Goal: Transaction & Acquisition: Purchase product/service

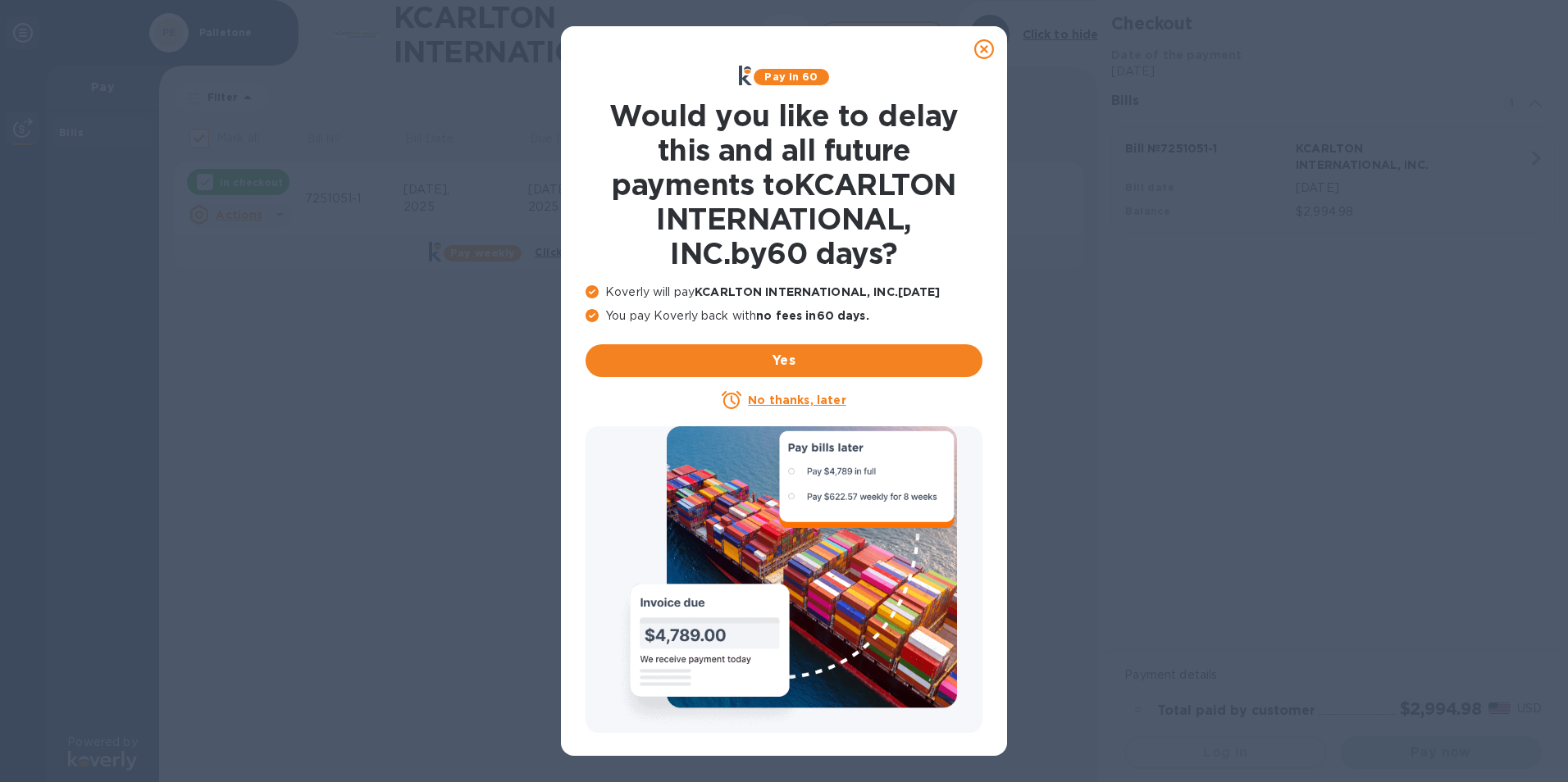
click at [983, 47] on icon at bounding box center [984, 49] width 20 height 20
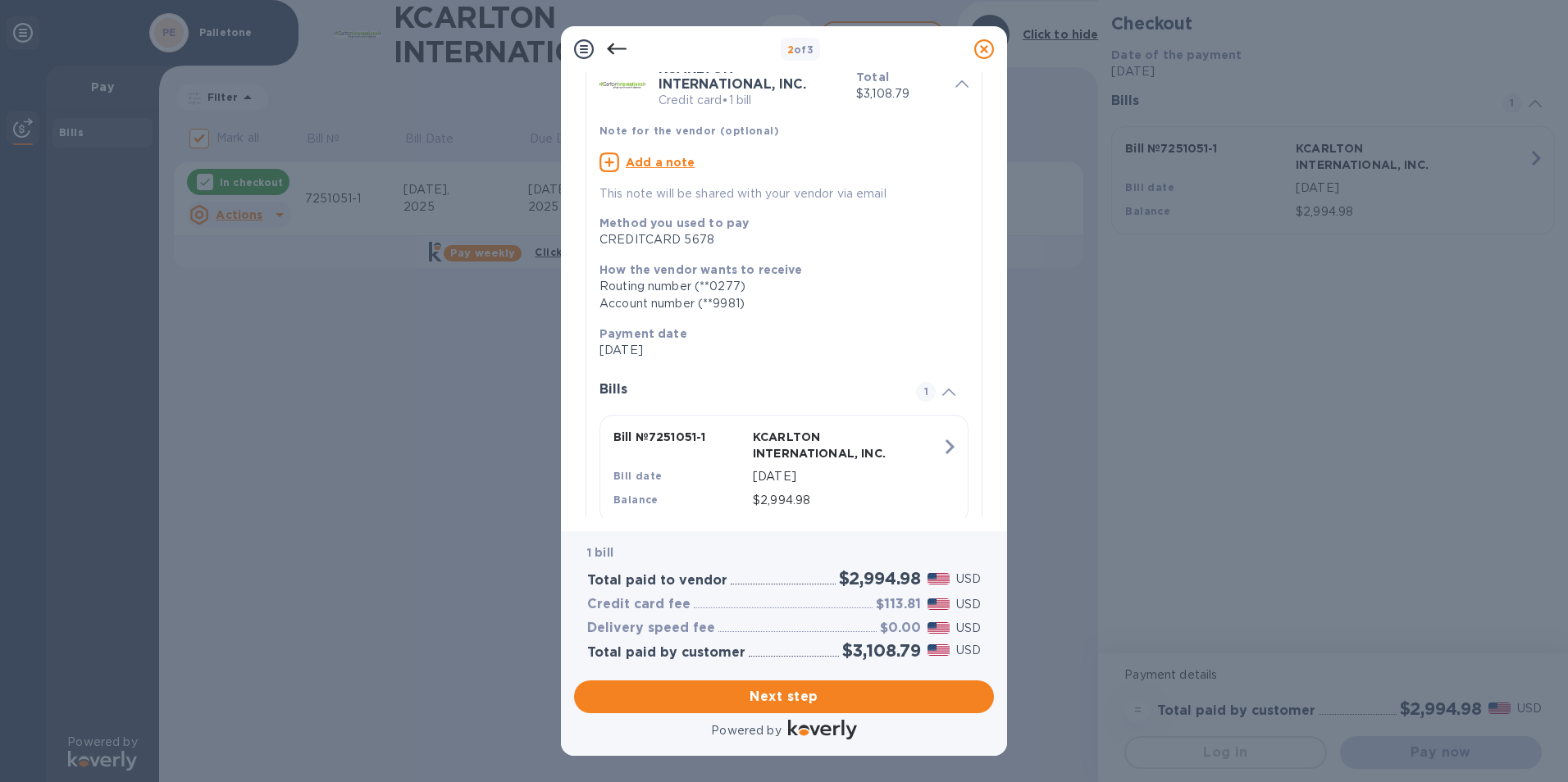
scroll to position [145, 0]
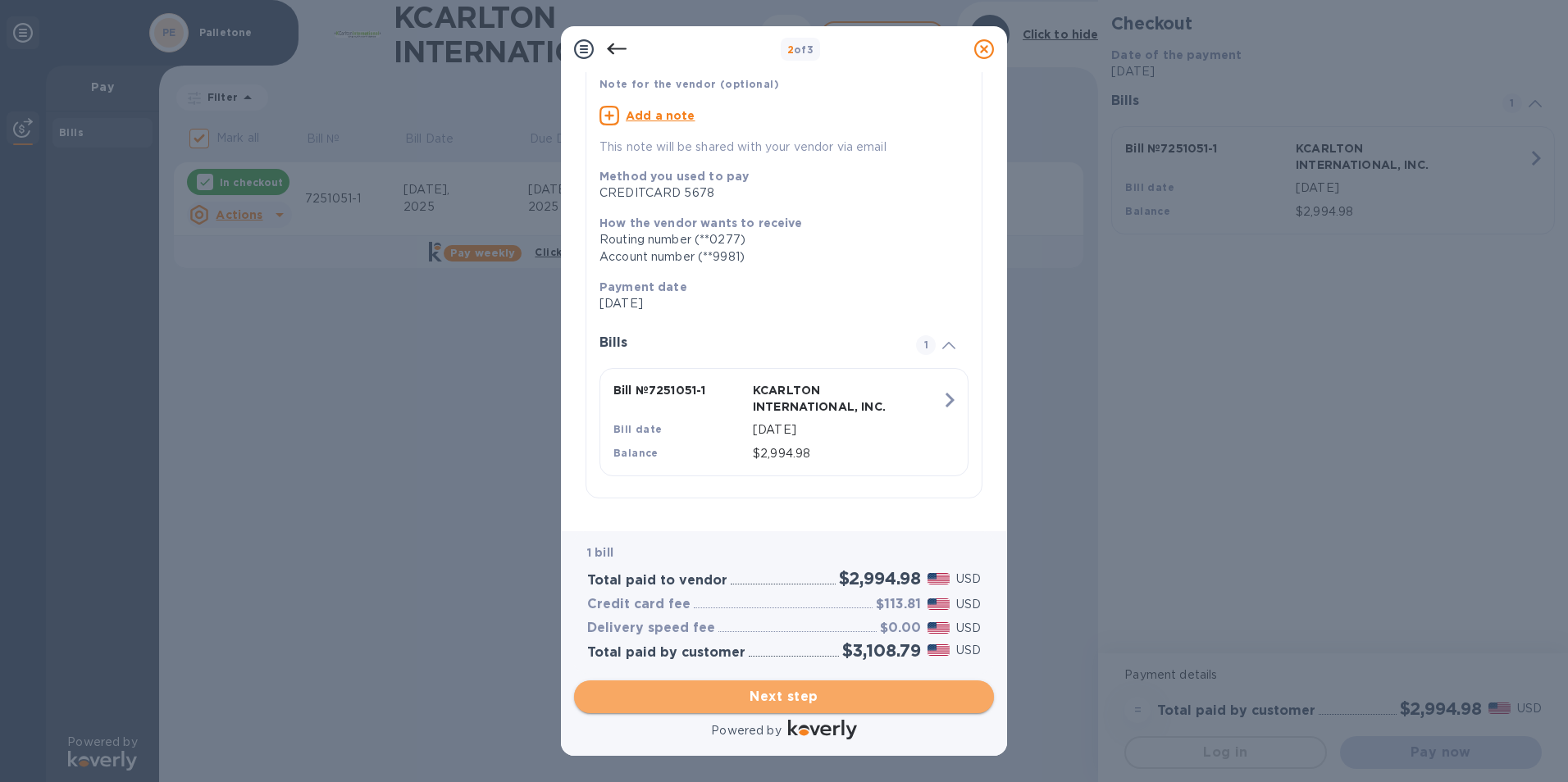
click at [773, 689] on span "Next step" at bounding box center [784, 697] width 393 height 20
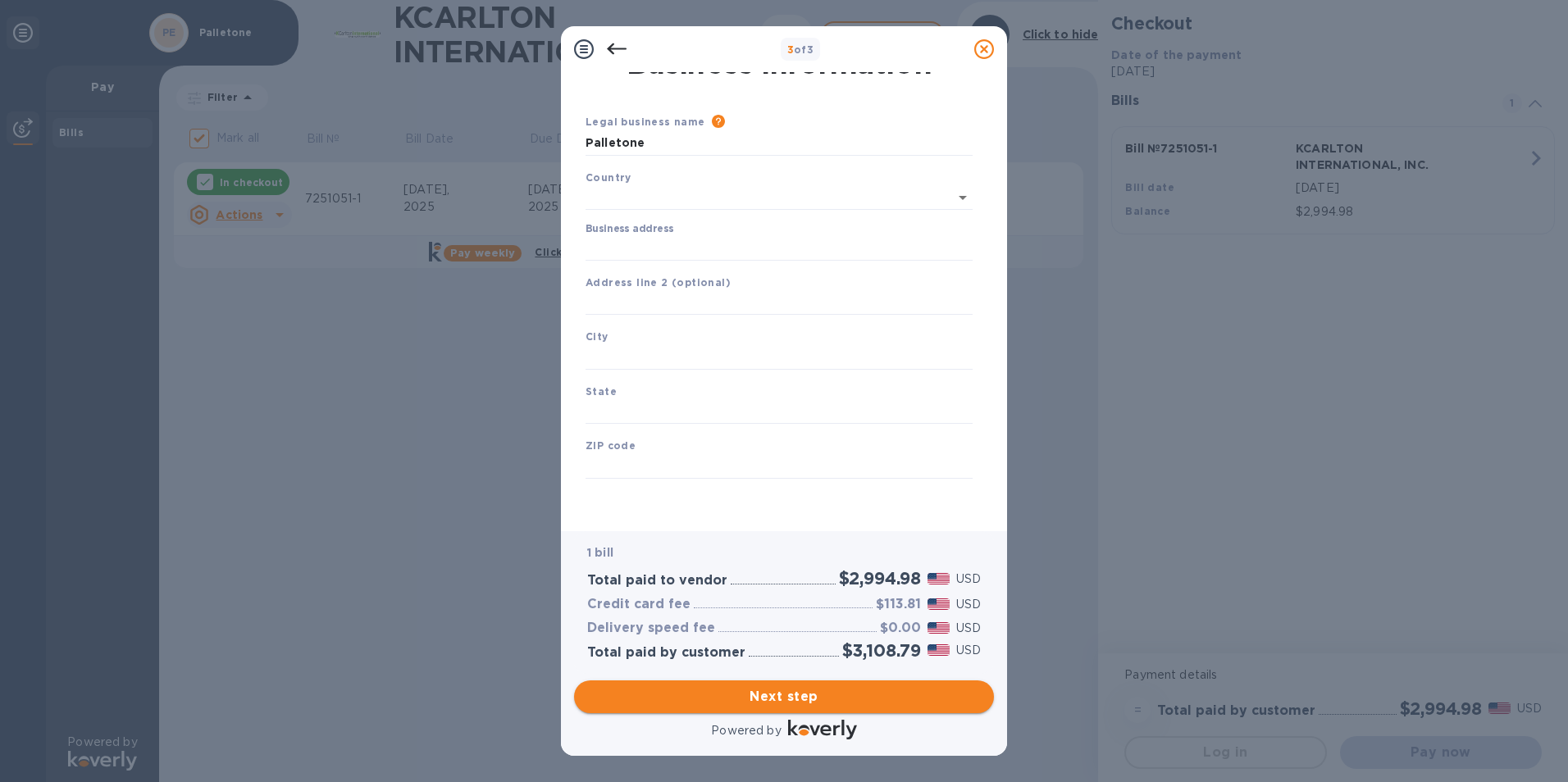
type input "United States"
click at [693, 249] on input "Business address" at bounding box center [779, 248] width 387 height 25
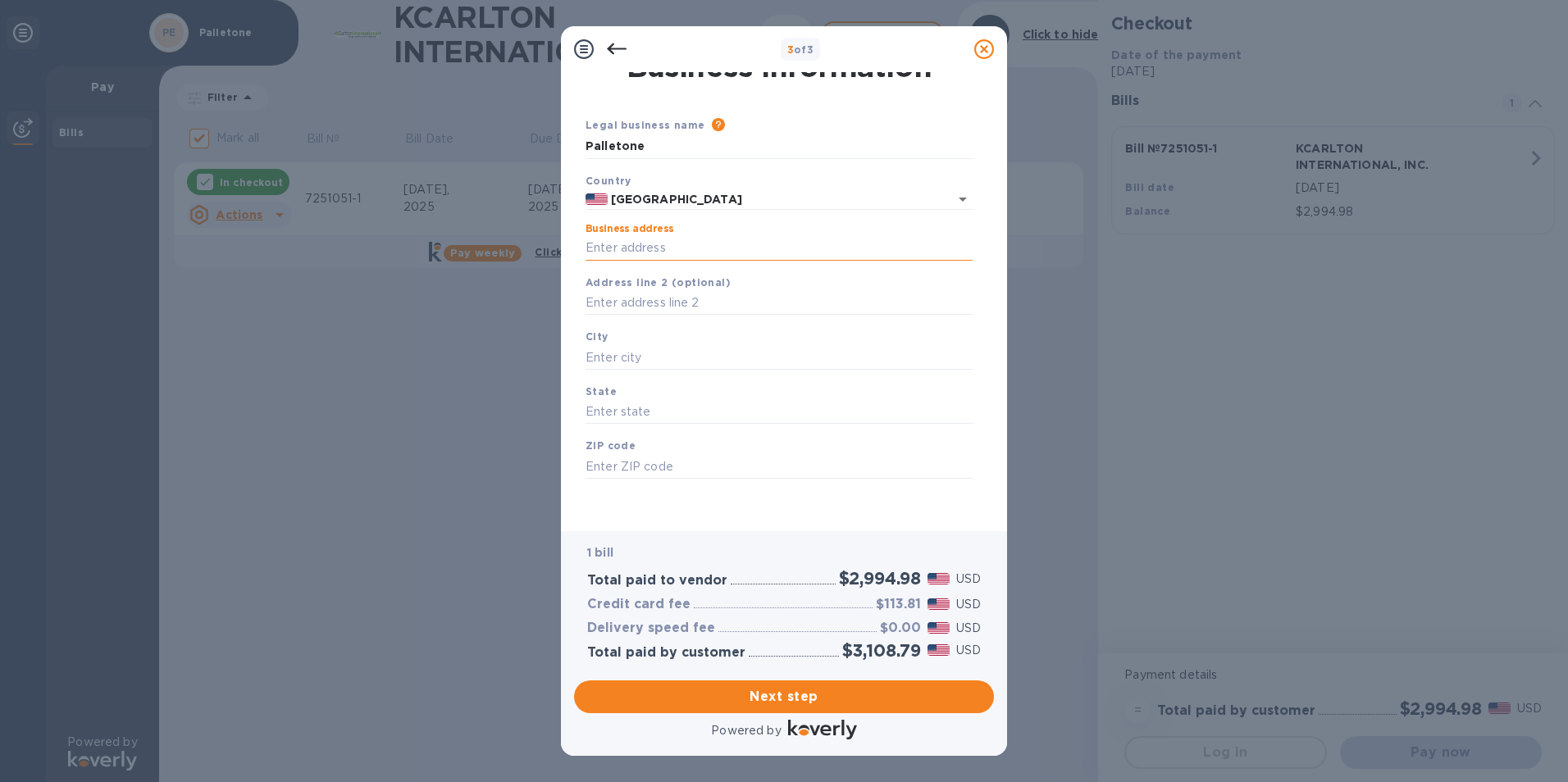
type input "241 Crown Road"
click at [663, 352] on input "text" at bounding box center [779, 358] width 387 height 25
click at [656, 364] on input "text" at bounding box center [779, 358] width 387 height 25
type input "Gretna"
click at [641, 410] on input "text" at bounding box center [779, 413] width 387 height 25
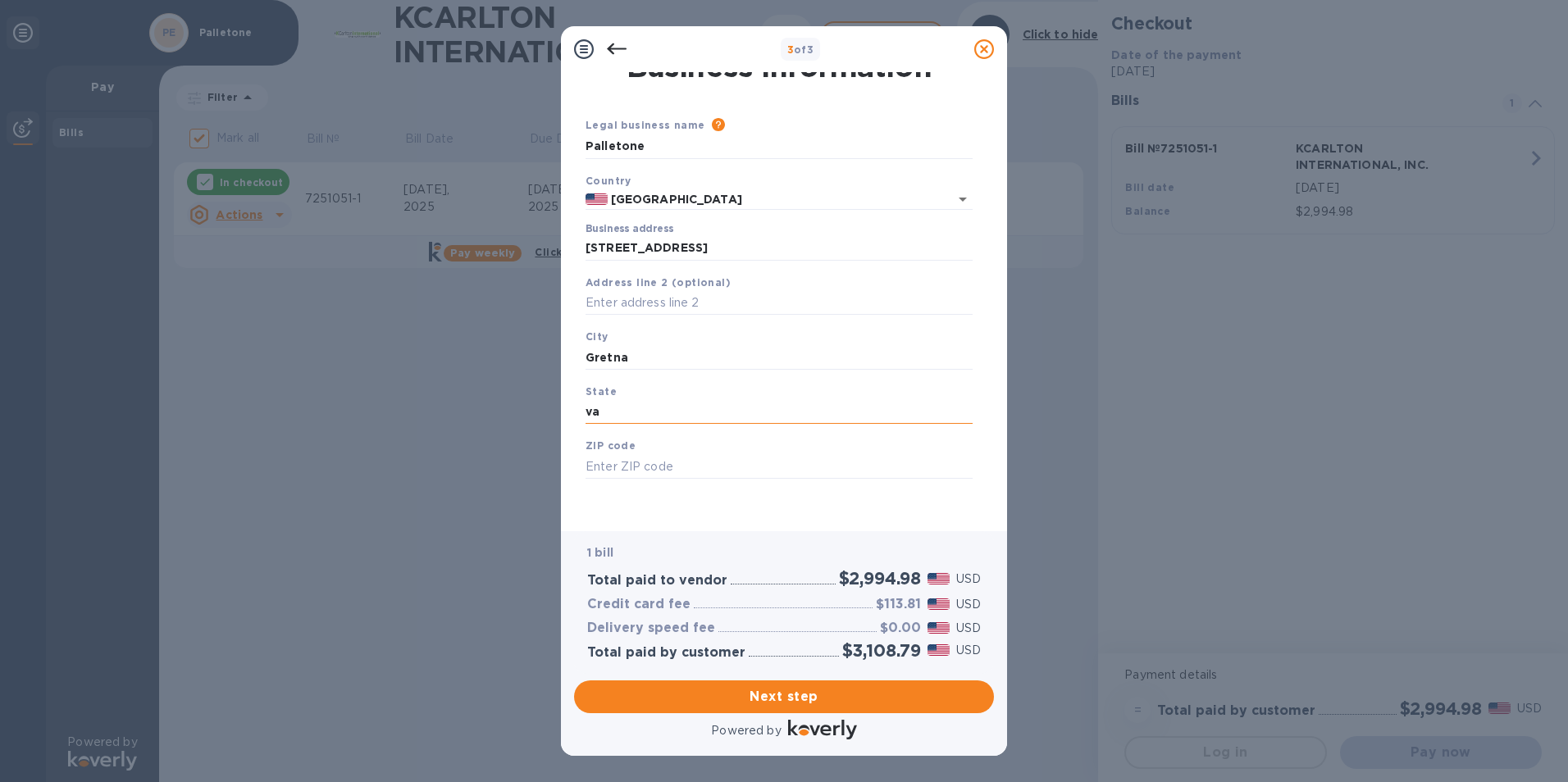
type input "v"
type input "VA"
click at [623, 469] on input "text" at bounding box center [779, 467] width 387 height 25
type input "24577"
click at [804, 697] on span "Next step" at bounding box center [784, 697] width 393 height 20
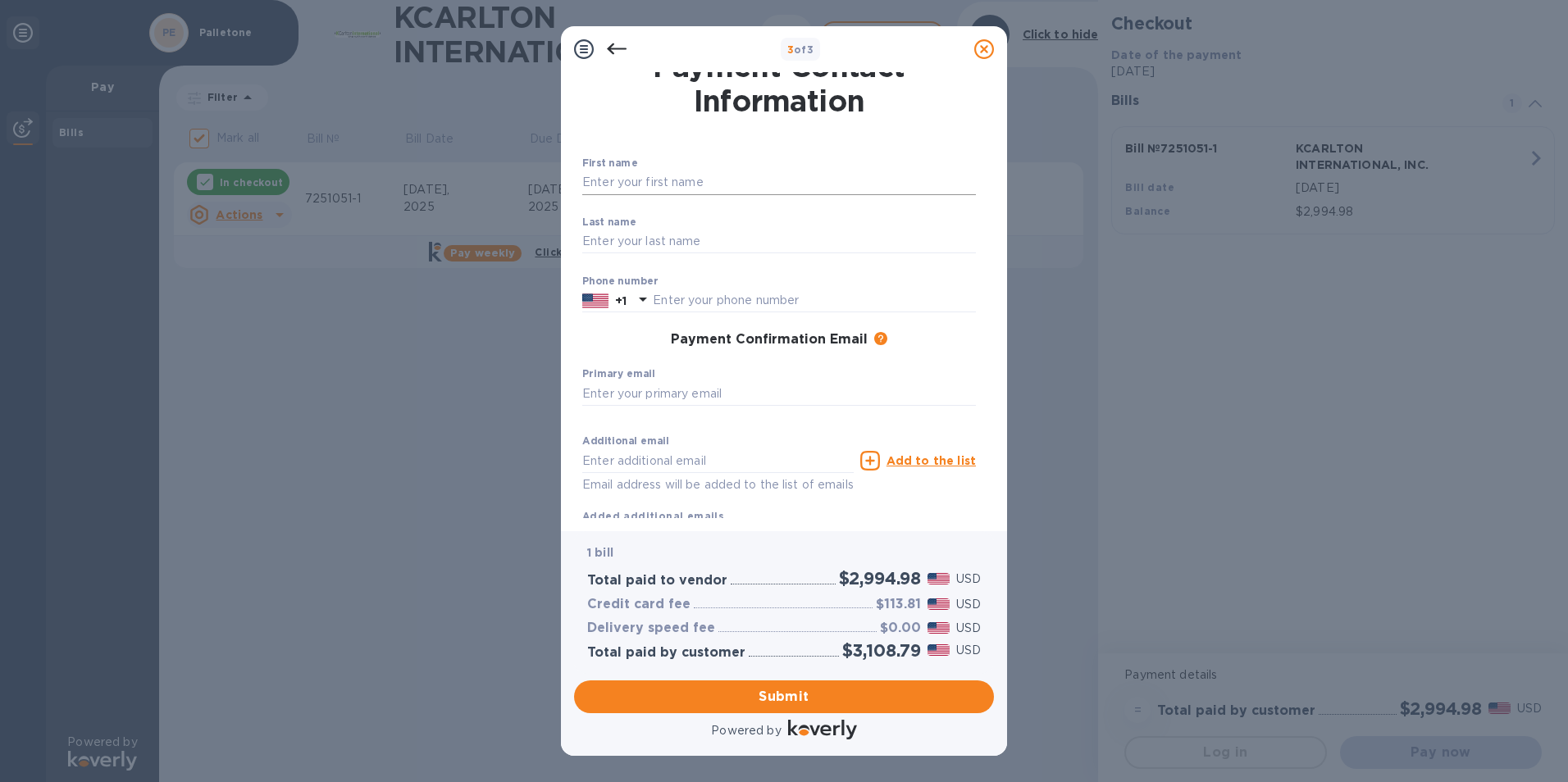
click at [630, 185] on input "text" at bounding box center [779, 183] width 393 height 25
type input "PAMELA"
type input "CARWILE"
type input "4343164890"
type input "[EMAIL_ADDRESS][DOMAIN_NAME]"
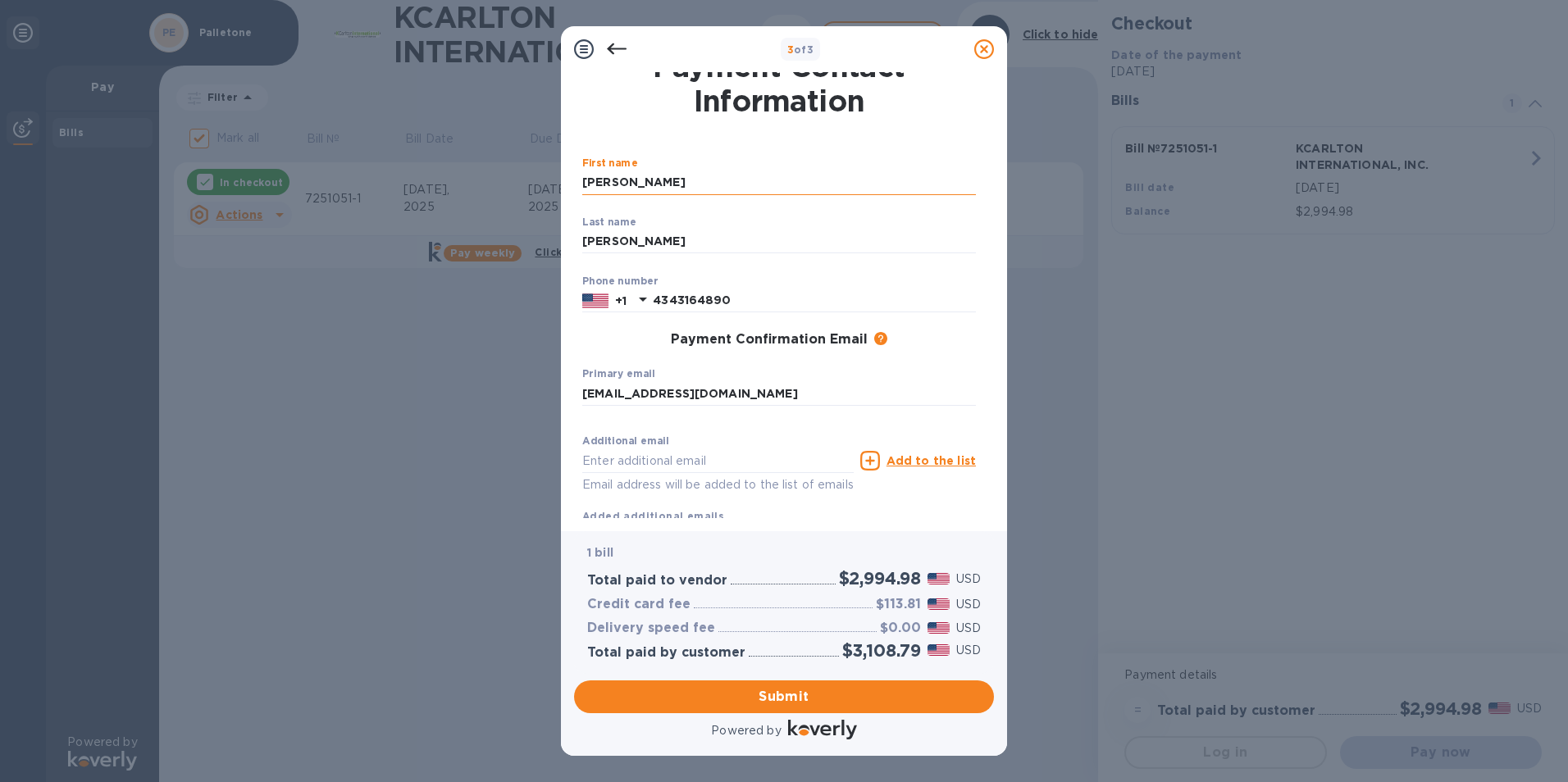
type input "[EMAIL_ADDRESS][DOMAIN_NAME]"
click at [732, 300] on input "4343164890" at bounding box center [814, 301] width 323 height 25
type input "4"
type input "4345330789"
click at [605, 340] on div "Payment Confirmation Email The added email addresses will be used to send the p…" at bounding box center [779, 340] width 393 height 16
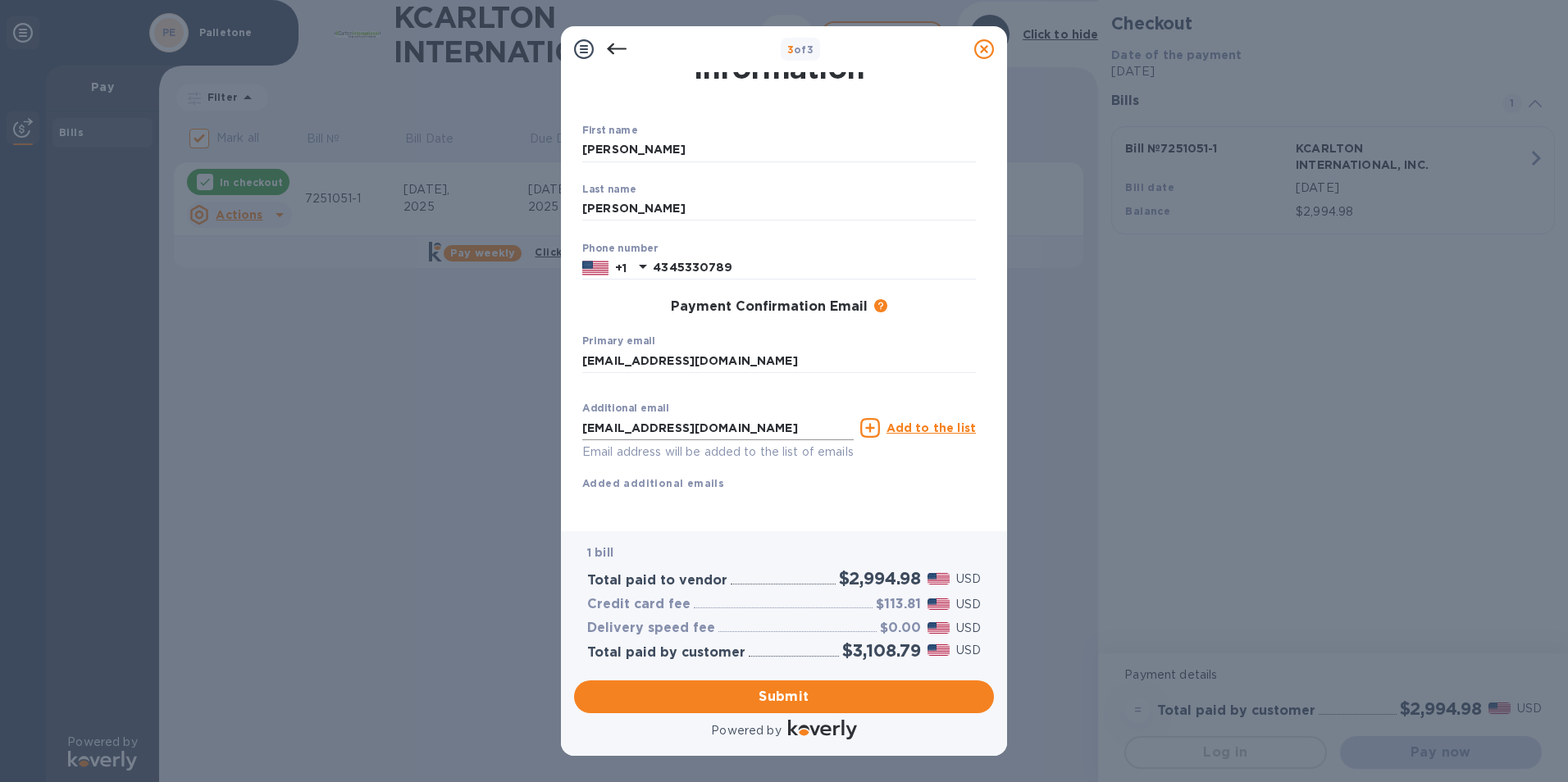
scroll to position [71, 0]
click at [925, 422] on u "Add to the list" at bounding box center [931, 428] width 89 height 13
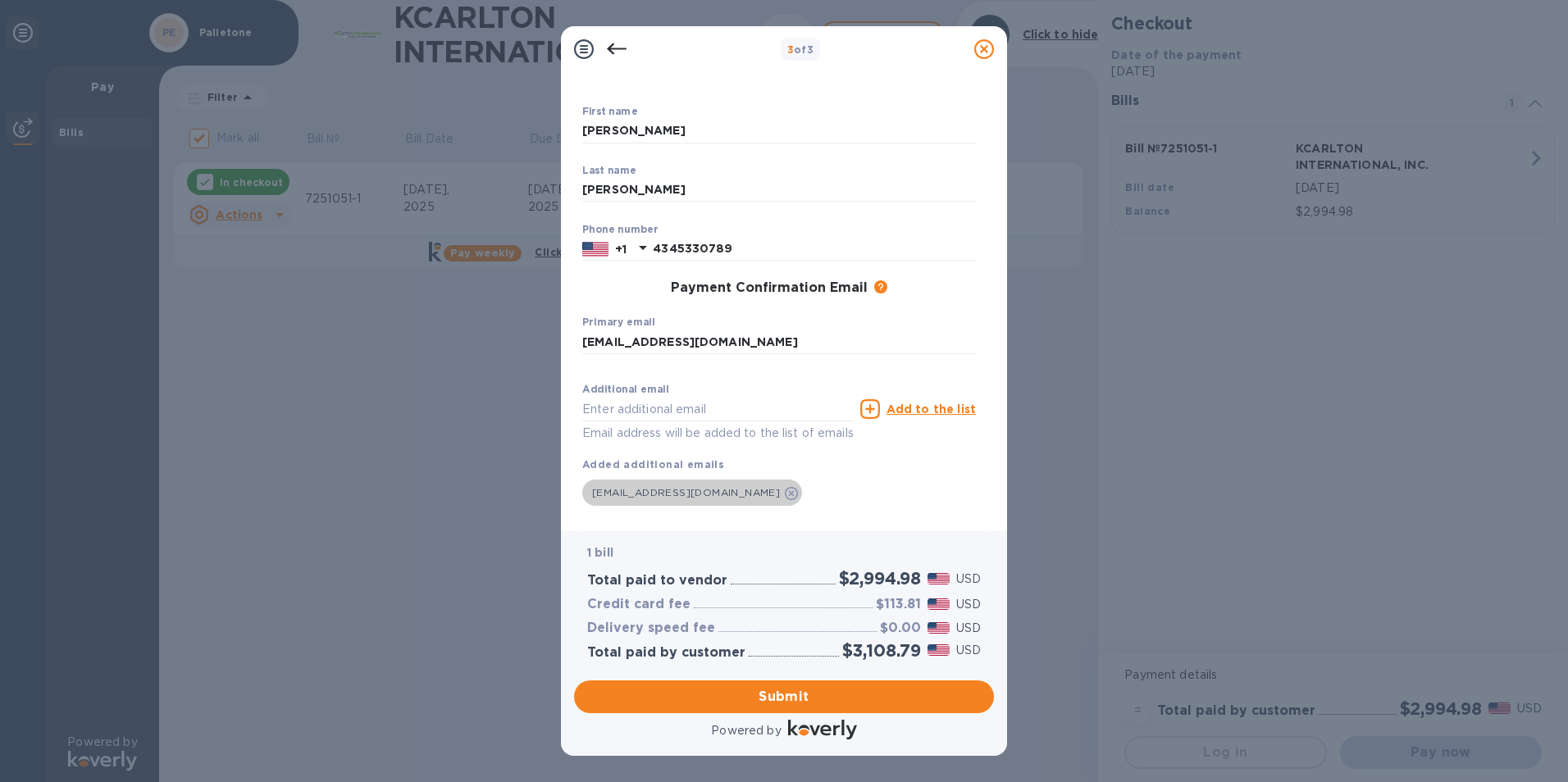
click at [785, 496] on icon at bounding box center [791, 493] width 13 height 13
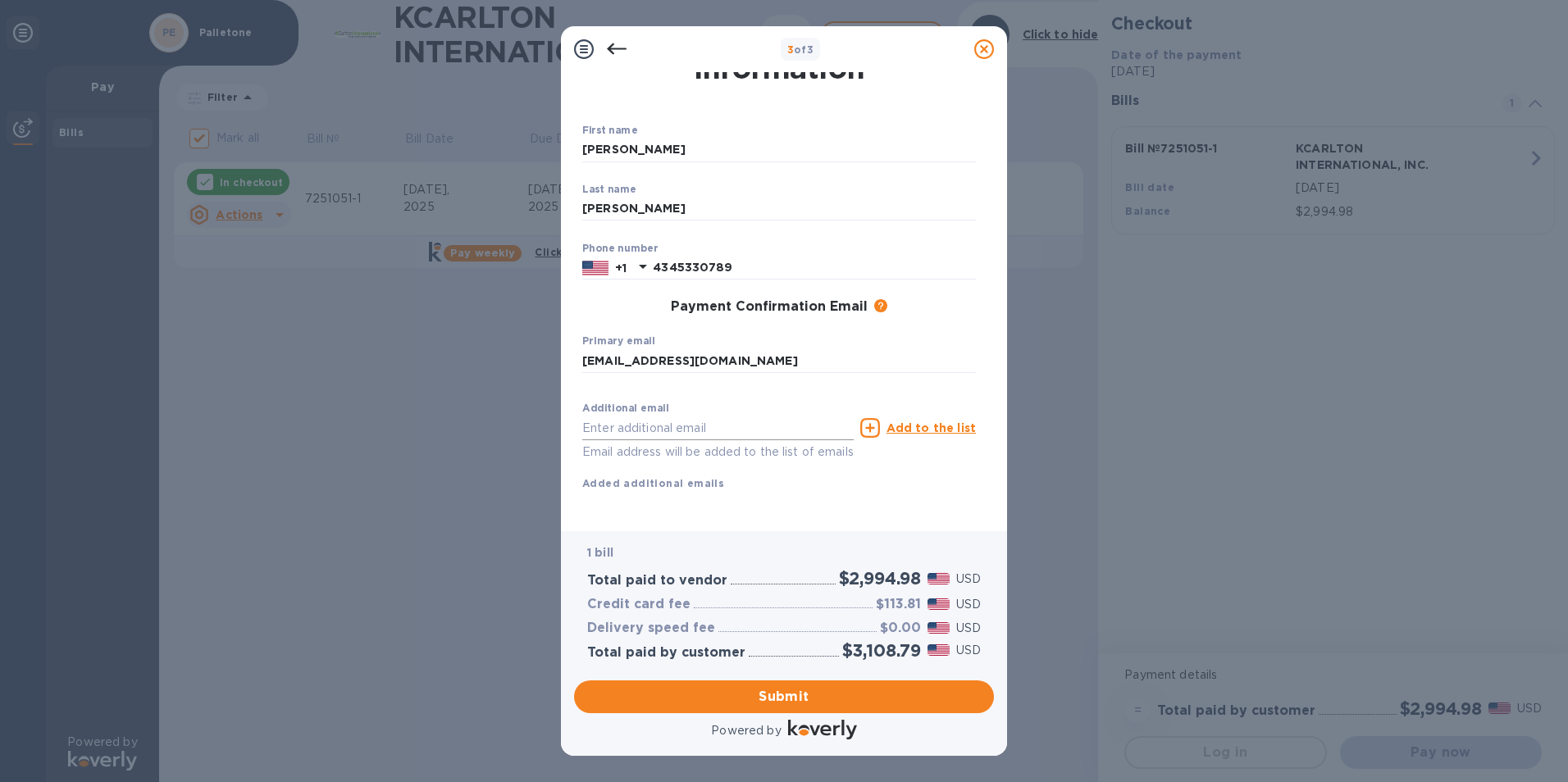
click at [660, 415] on input "text" at bounding box center [717, 428] width 271 height 25
type input "p"
click at [742, 415] on input "text" at bounding box center [717, 428] width 271 height 25
type input "jdavis@palletone.com"
click at [909, 422] on u "Add to the list" at bounding box center [931, 428] width 89 height 13
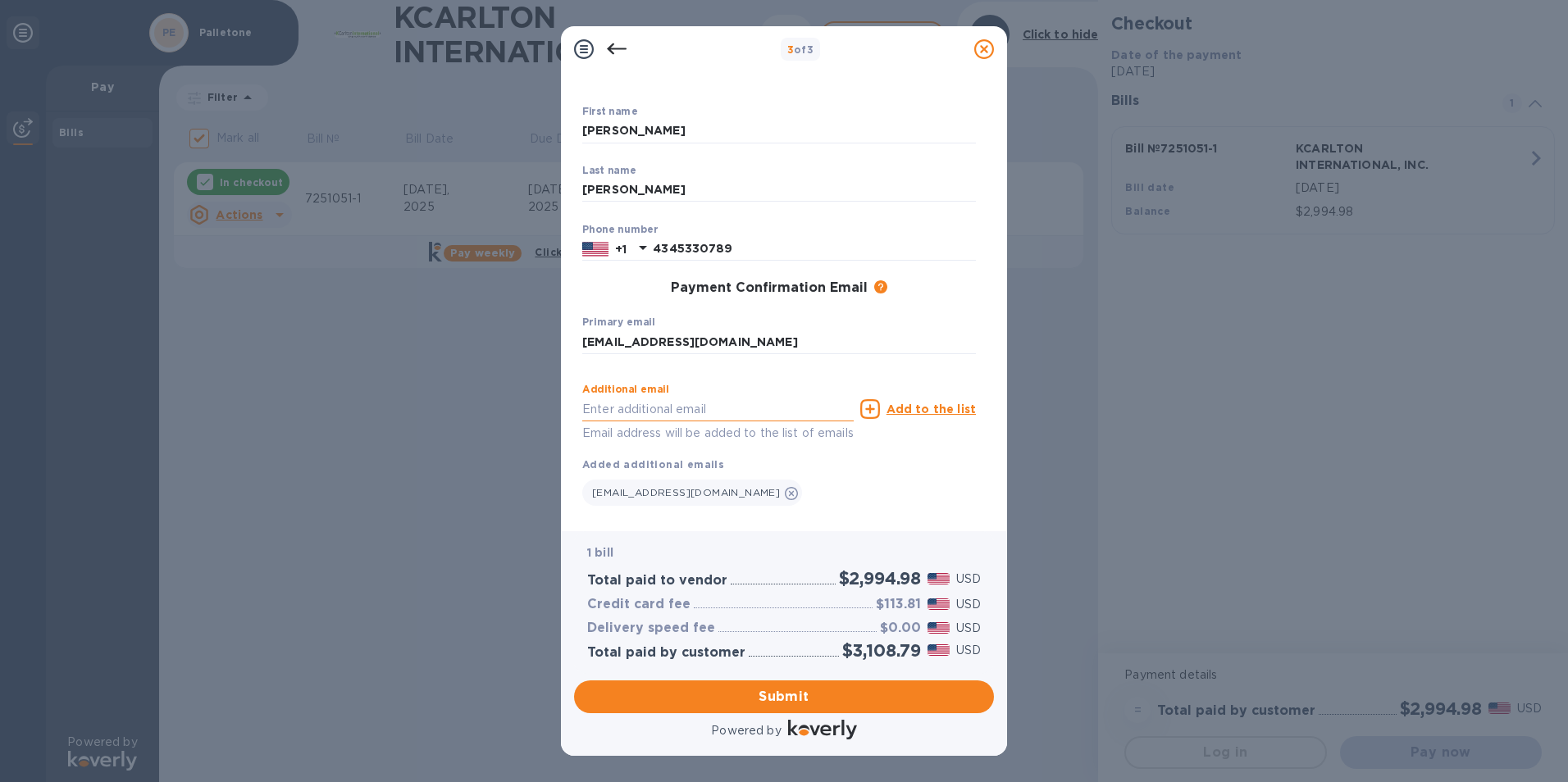
click at [683, 415] on input "text" at bounding box center [717, 409] width 271 height 25
type input "chicks@palletone.com"
click at [927, 409] on u "Add to the list" at bounding box center [931, 409] width 89 height 13
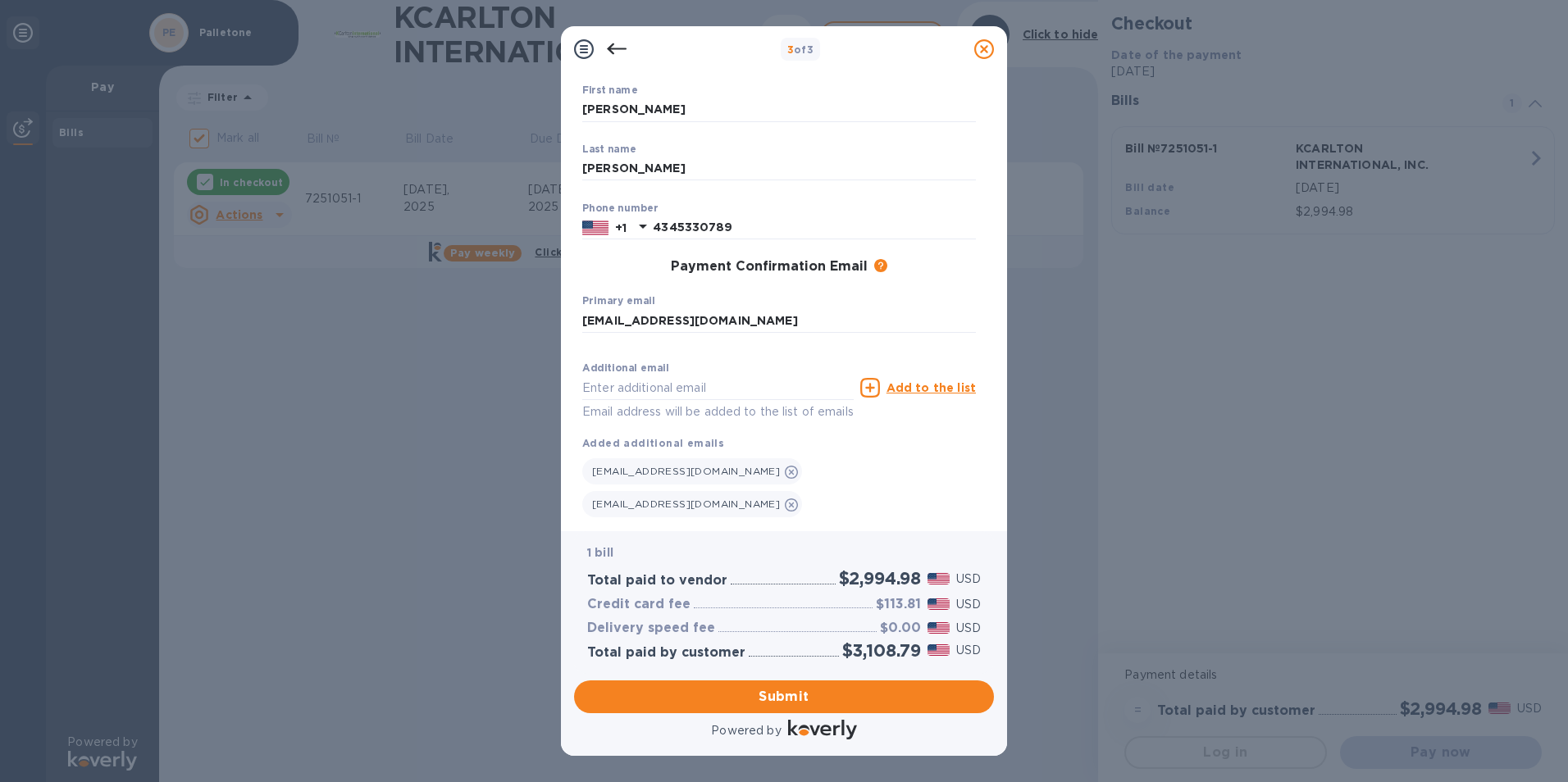
scroll to position [104, 0]
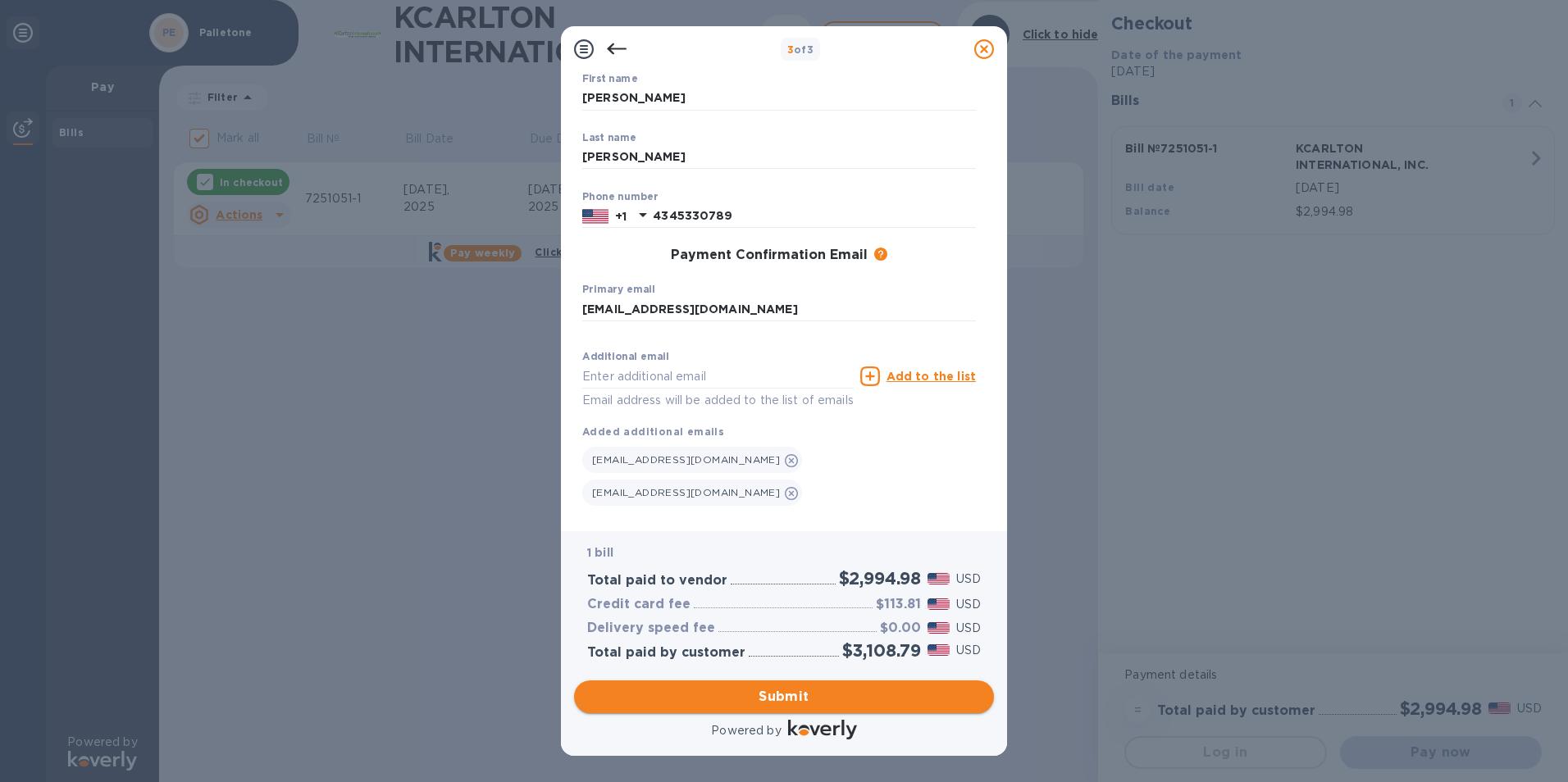
click at [810, 701] on span "Submit" at bounding box center [784, 697] width 393 height 20
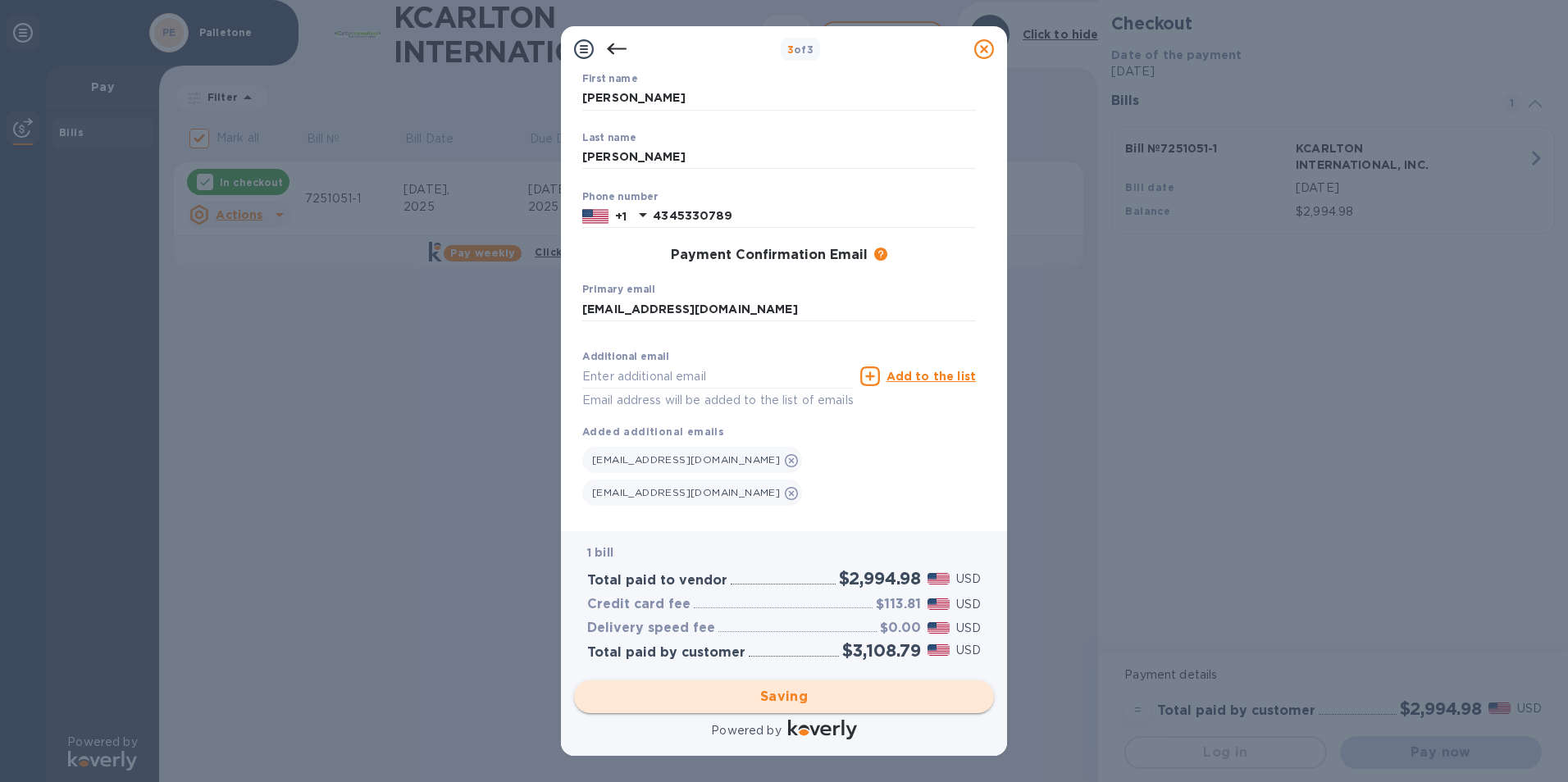
scroll to position [0, 0]
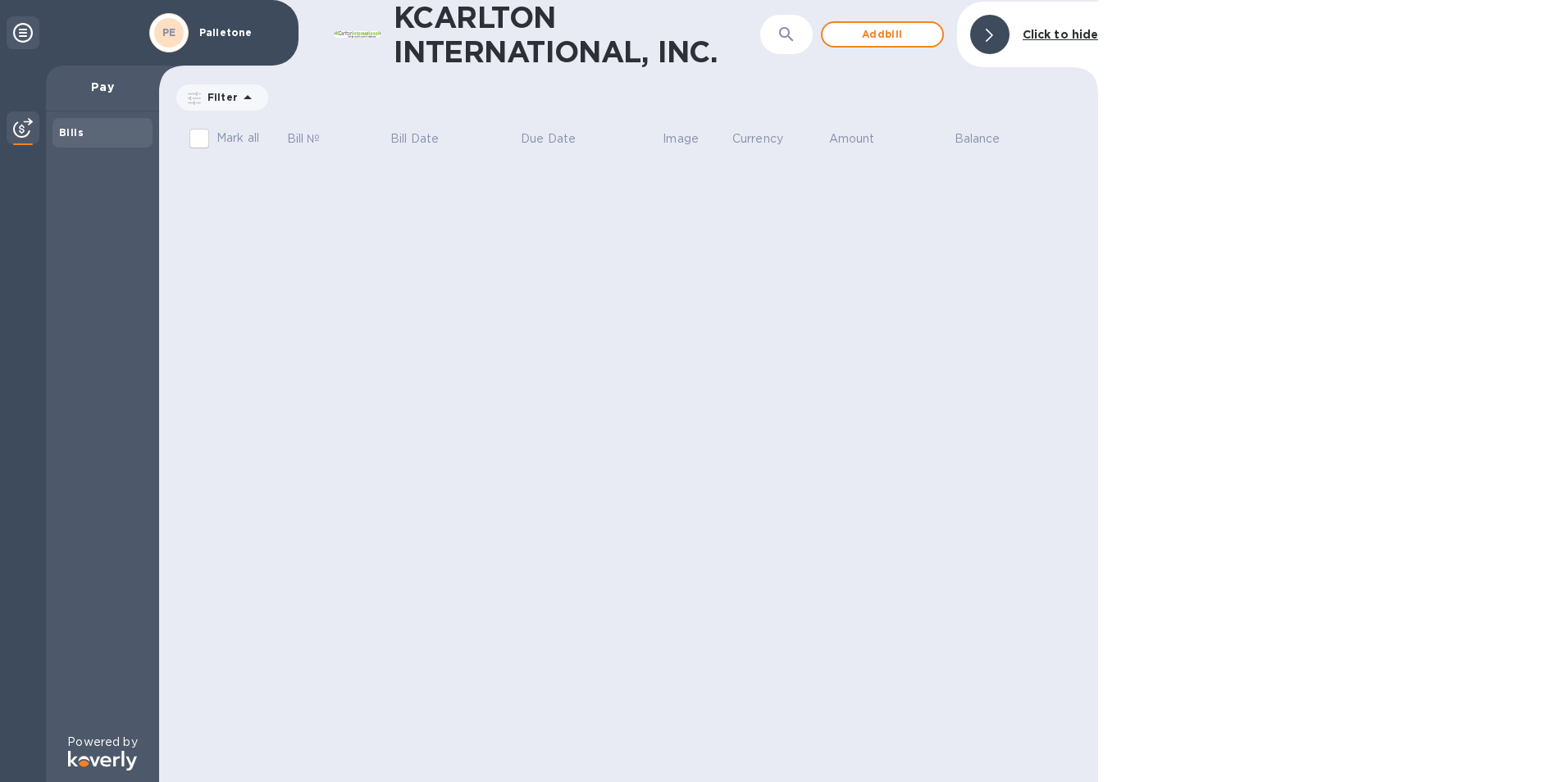
click at [203, 138] on input "Mark all" at bounding box center [199, 138] width 35 height 35
checkbox input "false"
click at [1063, 36] on b "Click to hide" at bounding box center [1061, 34] width 77 height 13
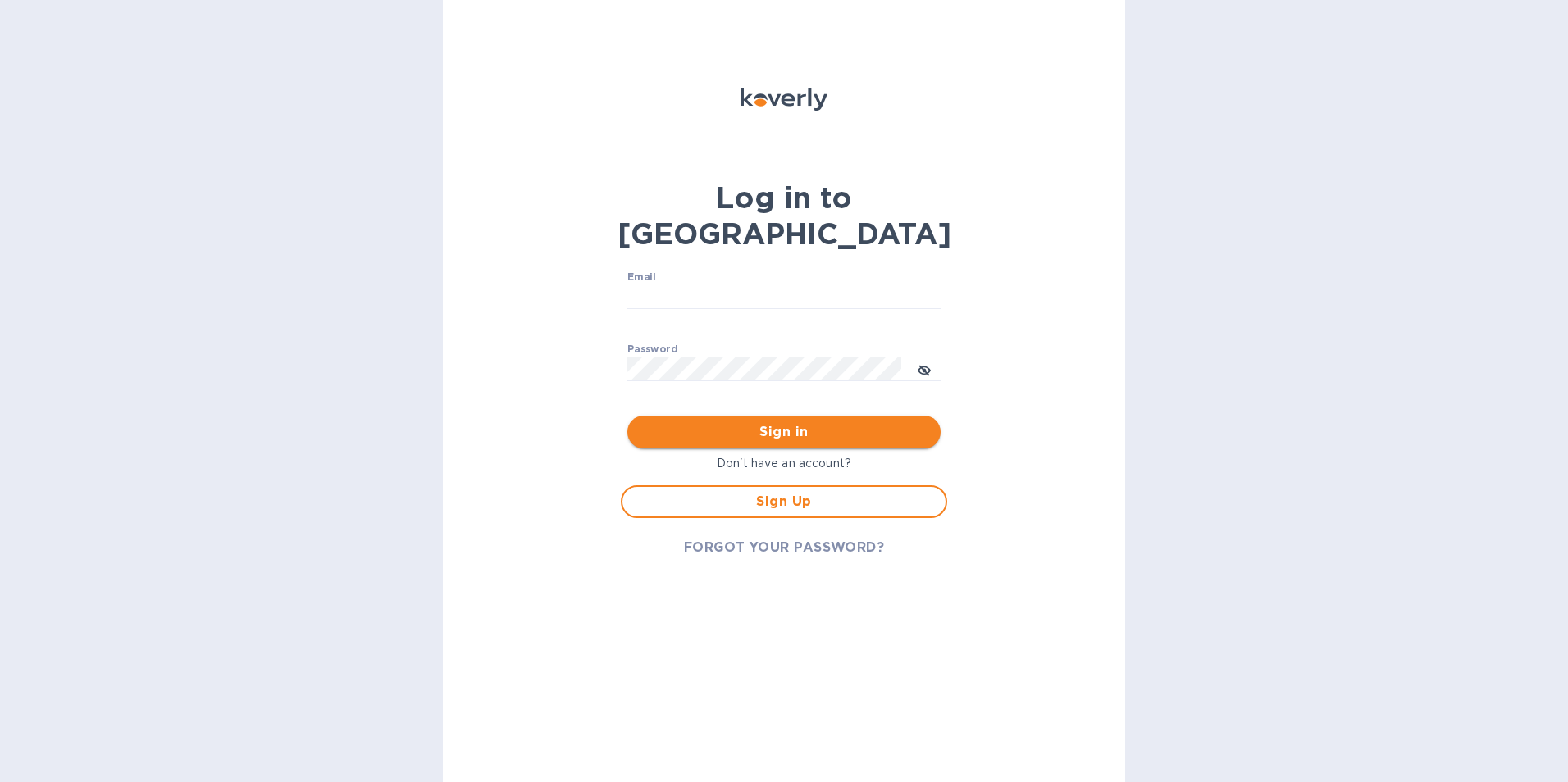
type input "[EMAIL_ADDRESS][DOMAIN_NAME]"
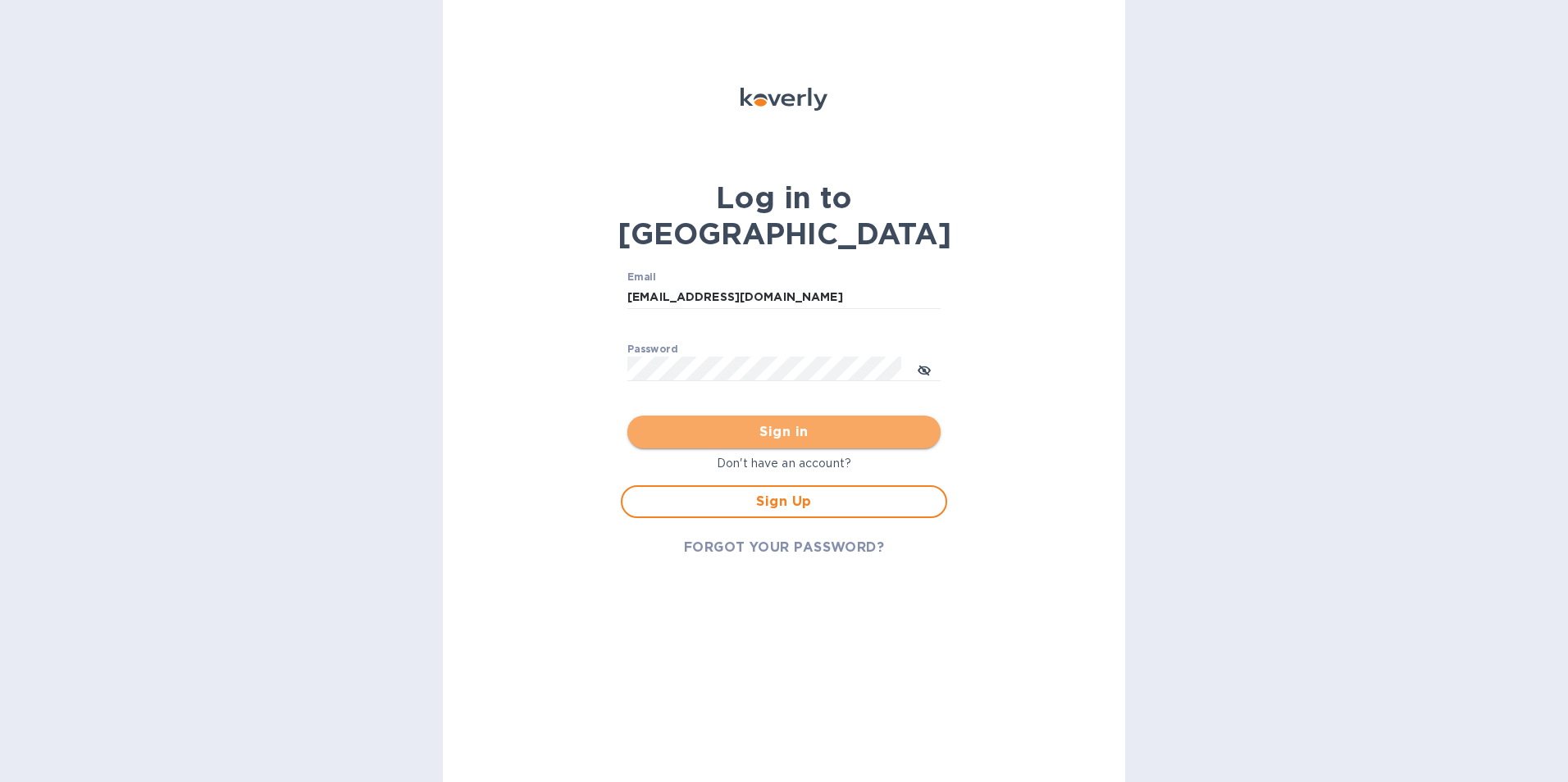
click at [766, 423] on span "Sign in" at bounding box center [784, 432] width 287 height 20
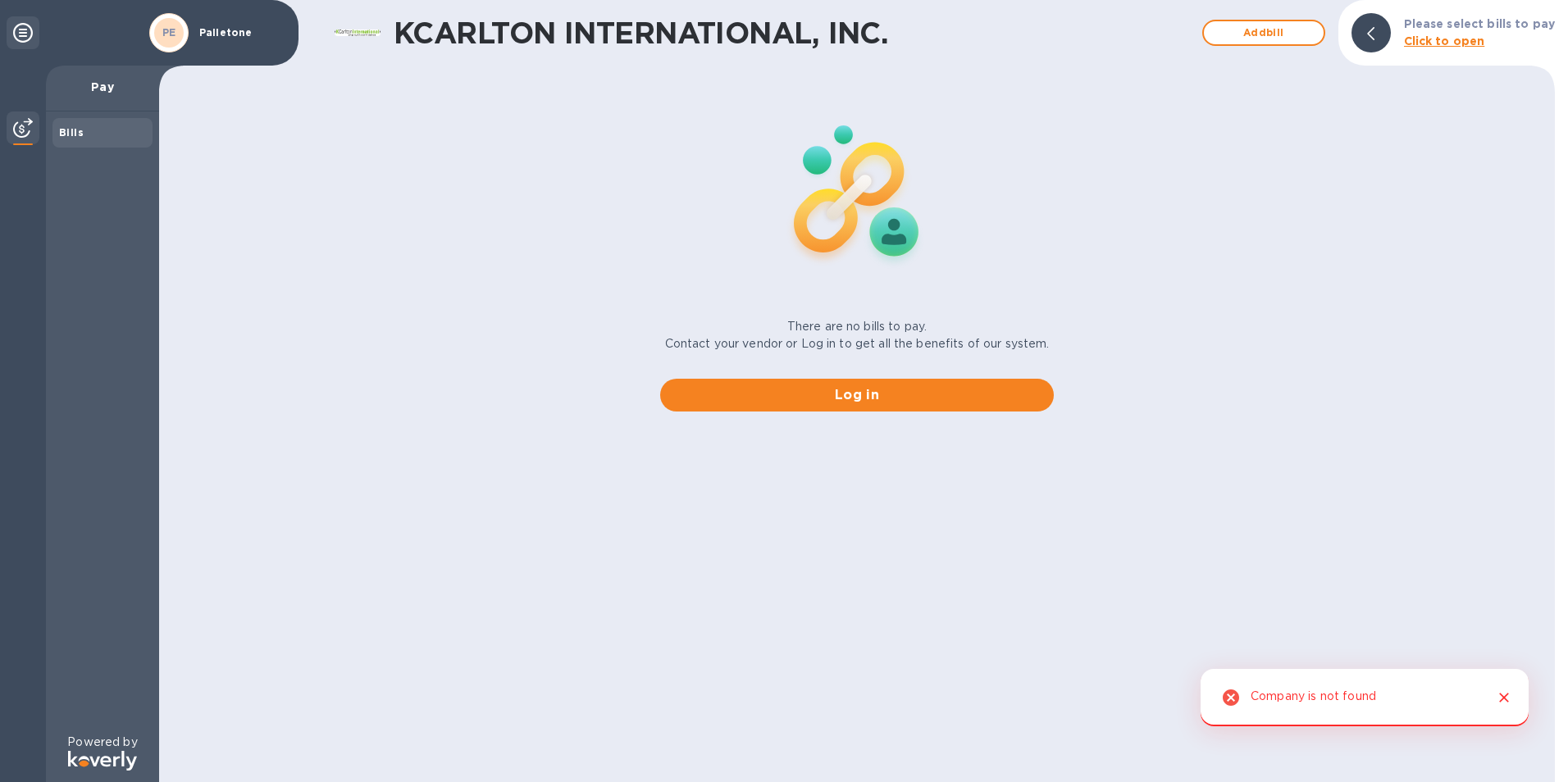
click at [1508, 701] on icon "Close" at bounding box center [1504, 697] width 10 height 10
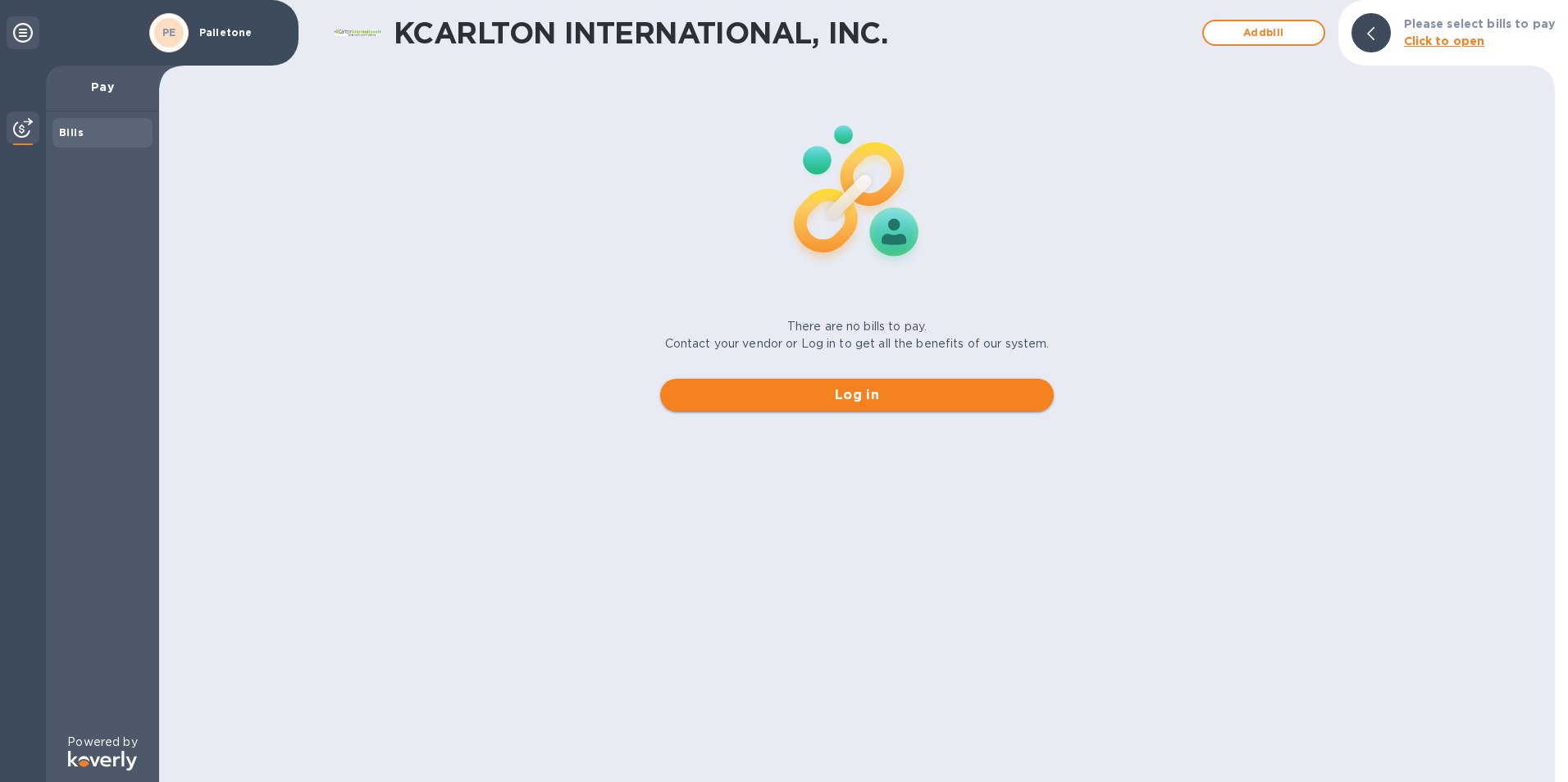
click at [812, 403] on span "Log in" at bounding box center [857, 395] width 368 height 20
